Goal: Find specific page/section: Find specific page/section

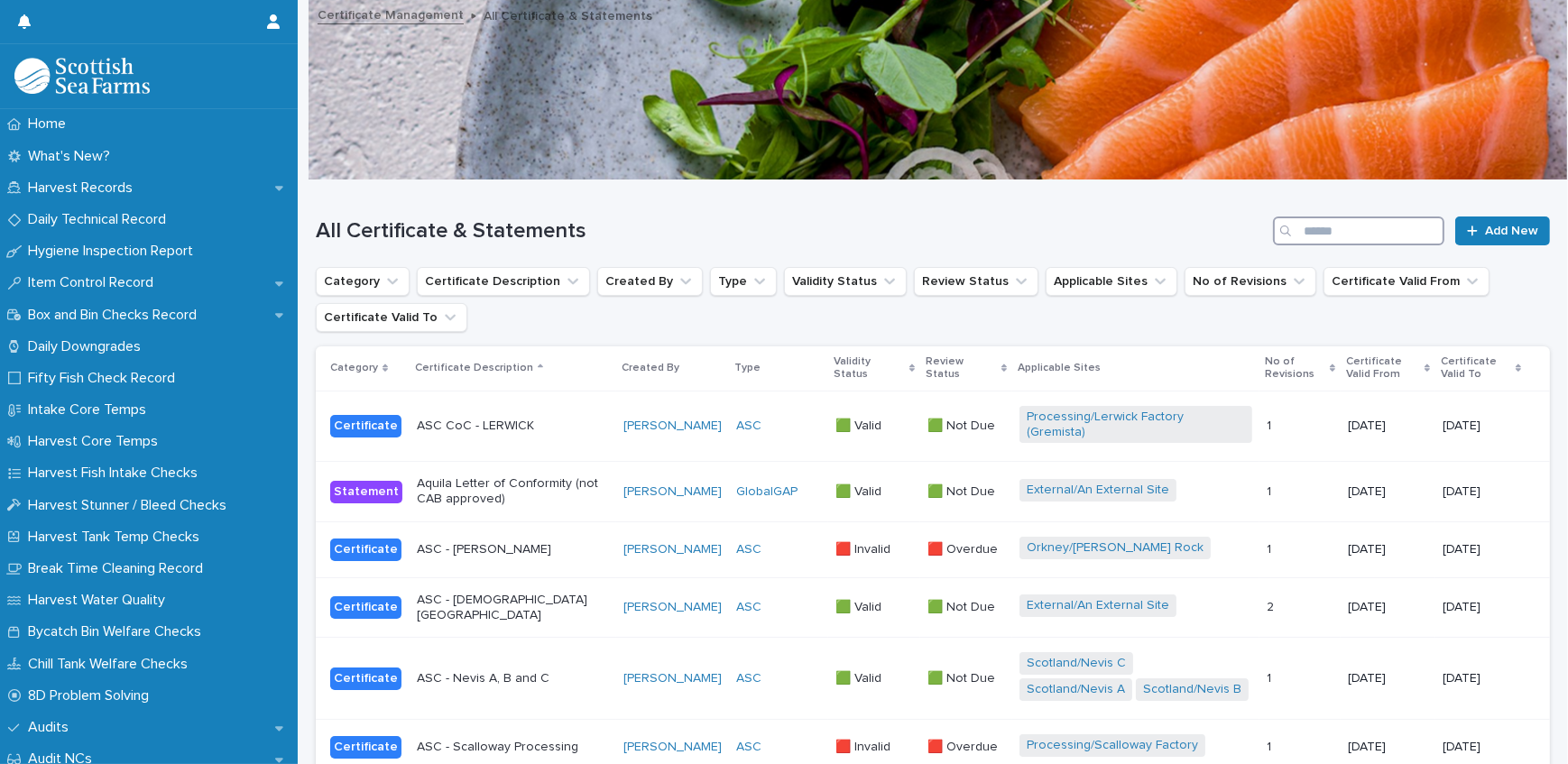
click at [1331, 234] on input "Search" at bounding box center [1358, 230] width 171 height 29
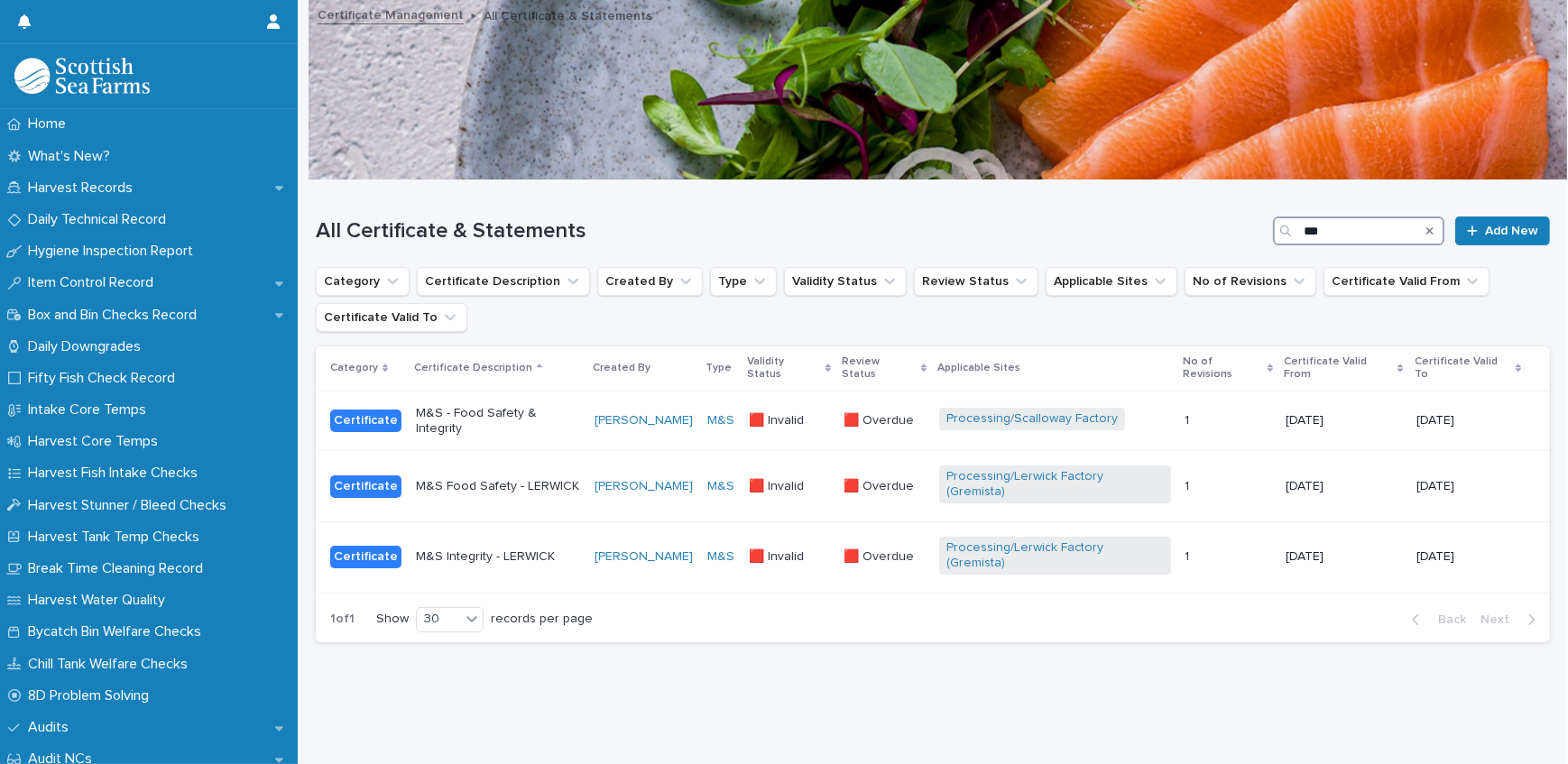
type input "***"
click at [365, 409] on div "Certificate" at bounding box center [366, 420] width 71 height 23
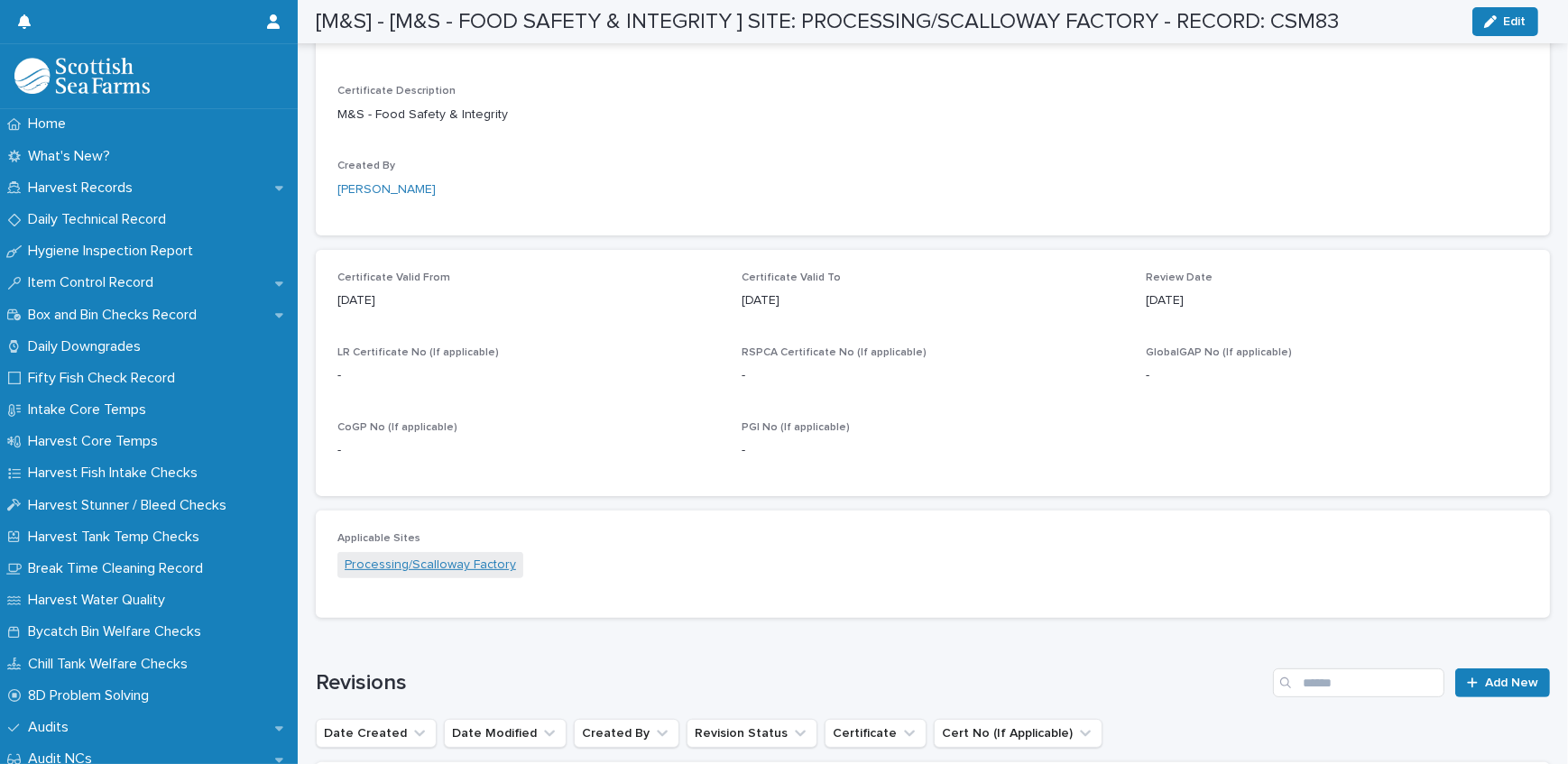
scroll to position [850, 0]
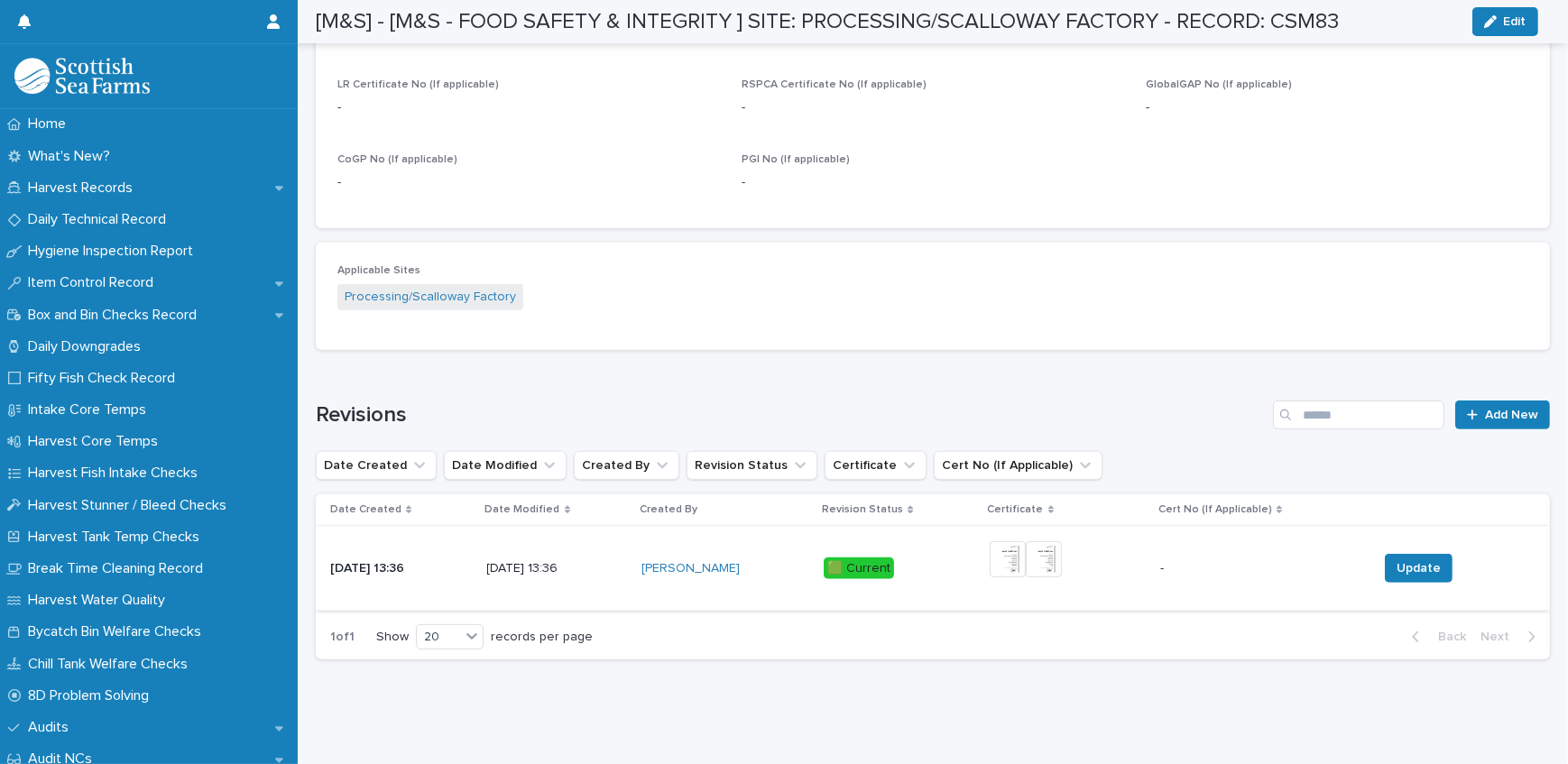
click at [1016, 546] on img at bounding box center [1007, 559] width 36 height 36
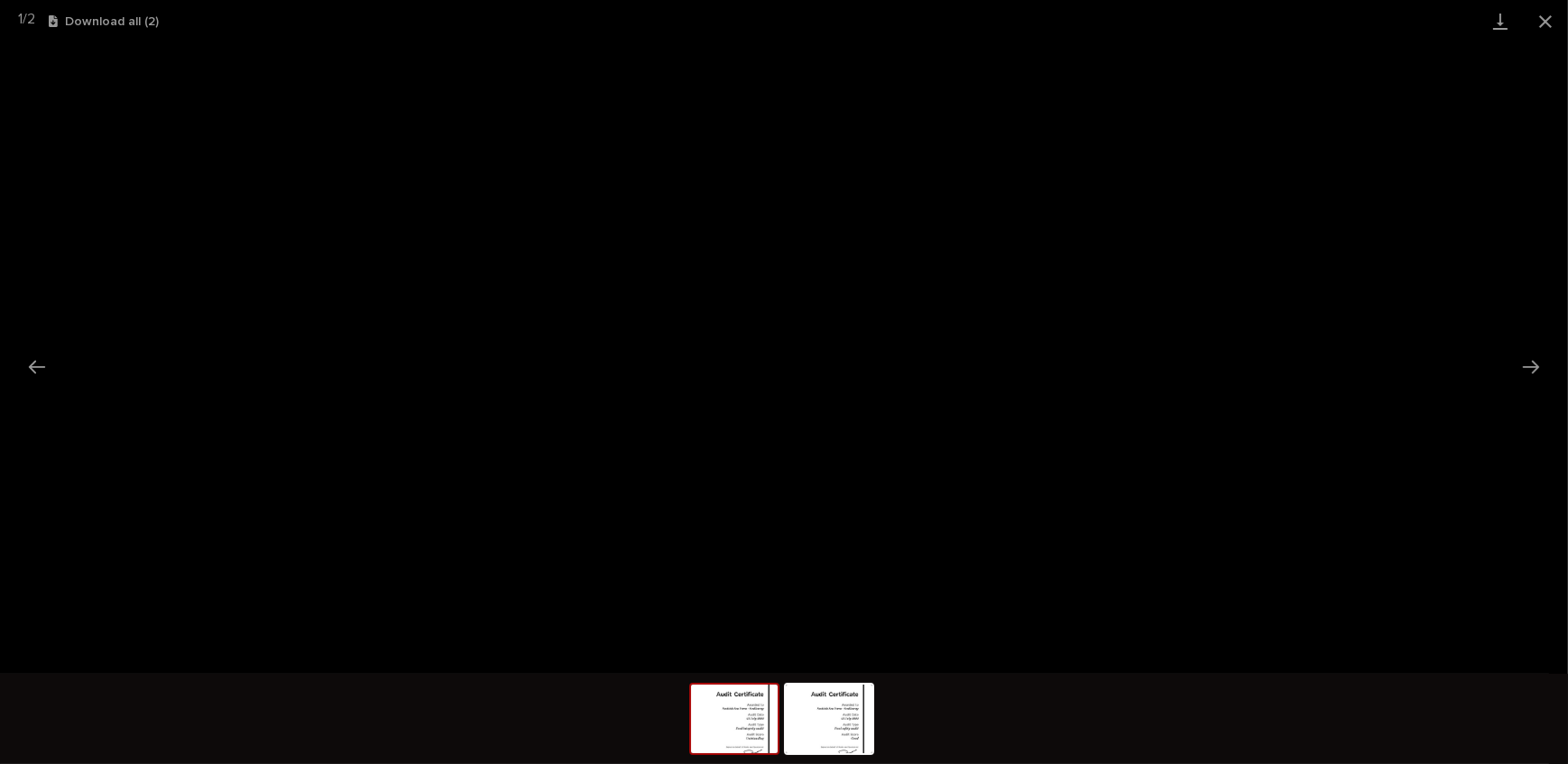
click at [728, 722] on img at bounding box center [733, 718] width 86 height 68
